Goal: Transaction & Acquisition: Purchase product/service

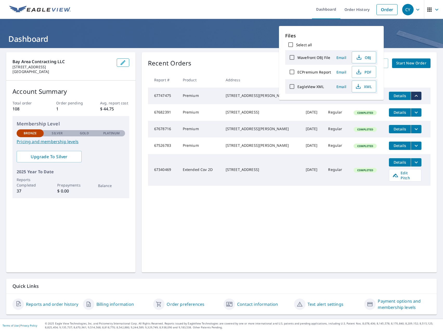
click at [380, 8] on link "Order" at bounding box center [386, 9] width 21 height 11
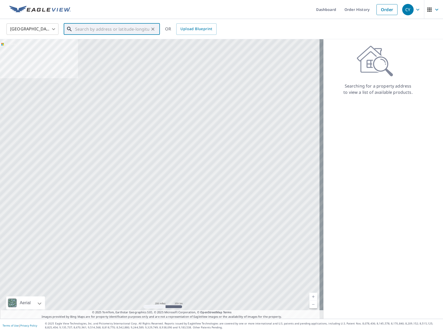
click at [127, 32] on input "text" at bounding box center [112, 29] width 74 height 15
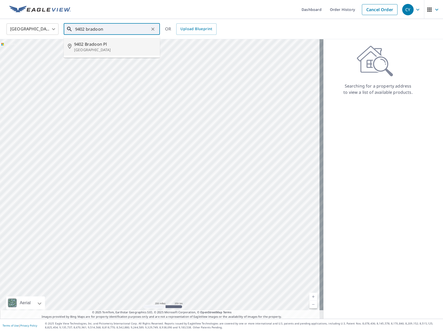
click at [121, 49] on p "[GEOGRAPHIC_DATA]" at bounding box center [115, 49] width 82 height 5
type input "[STREET_ADDRESS]"
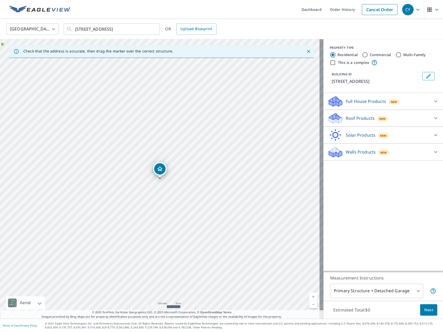
click at [354, 119] on div "Roof Products New" at bounding box center [378, 118] width 102 height 12
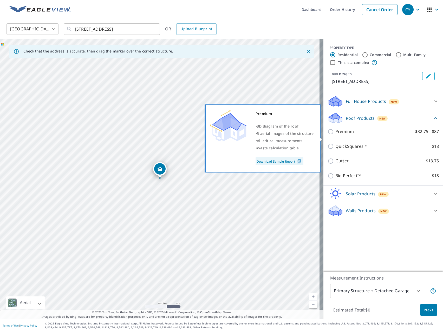
click at [349, 135] on p "Premium" at bounding box center [344, 131] width 18 height 6
click at [335, 135] on input "Premium $32.75 - $87" at bounding box center [331, 132] width 8 height 6
checkbox input "true"
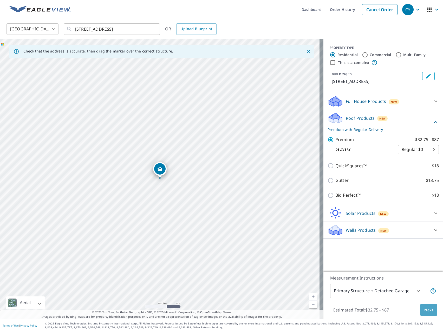
click at [424, 311] on span "Next" at bounding box center [428, 310] width 9 height 6
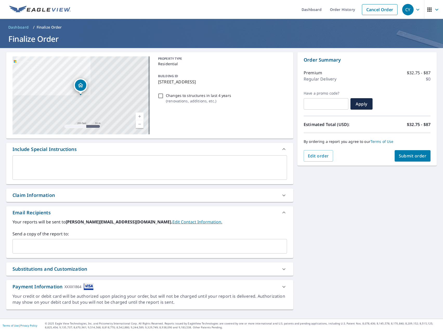
click at [405, 158] on span "Submit order" at bounding box center [412, 156] width 28 height 6
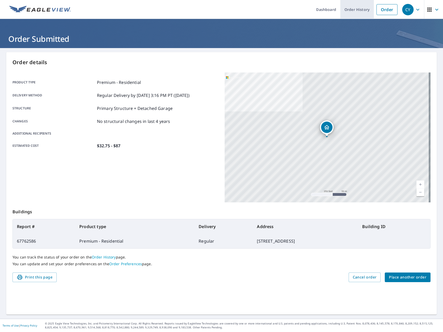
click at [353, 9] on link "Order History" at bounding box center [357, 9] width 34 height 19
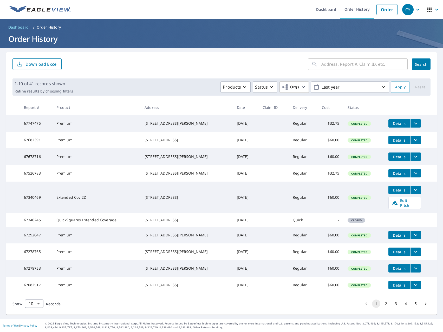
click at [412, 122] on icon "filesDropdownBtn-67747475" at bounding box center [415, 123] width 6 height 6
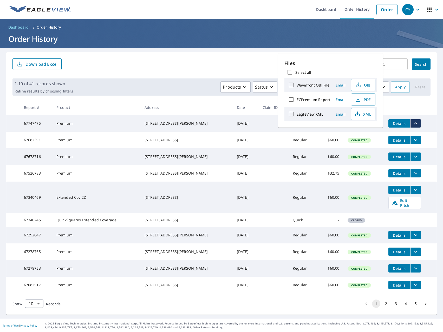
click at [360, 102] on icon "button" at bounding box center [358, 99] width 6 height 6
